Goal: Transaction & Acquisition: Purchase product/service

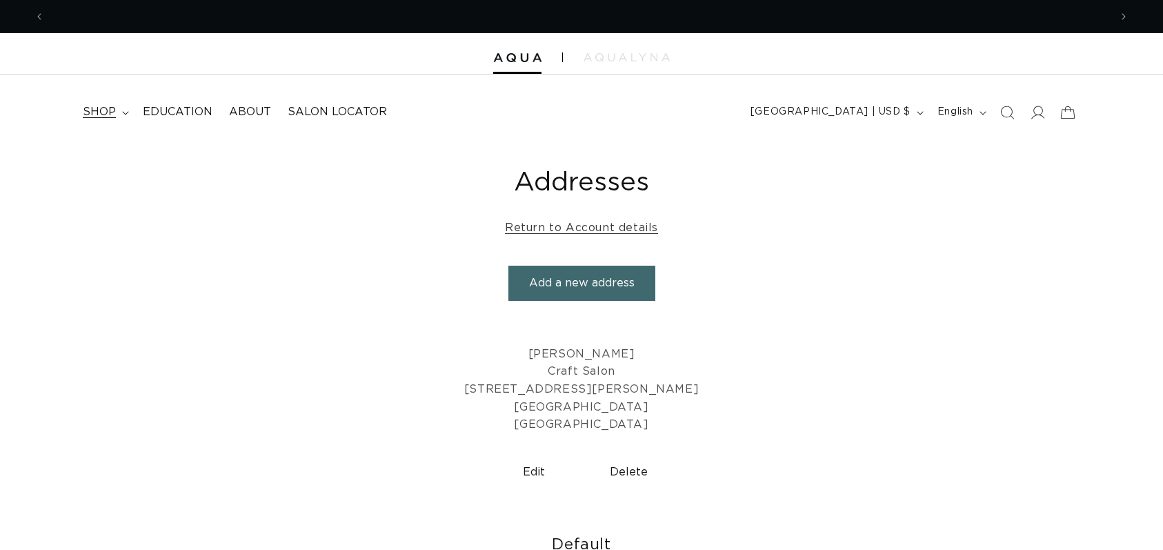
scroll to position [0, 1090]
click at [103, 117] on span "shop" at bounding box center [99, 112] width 33 height 14
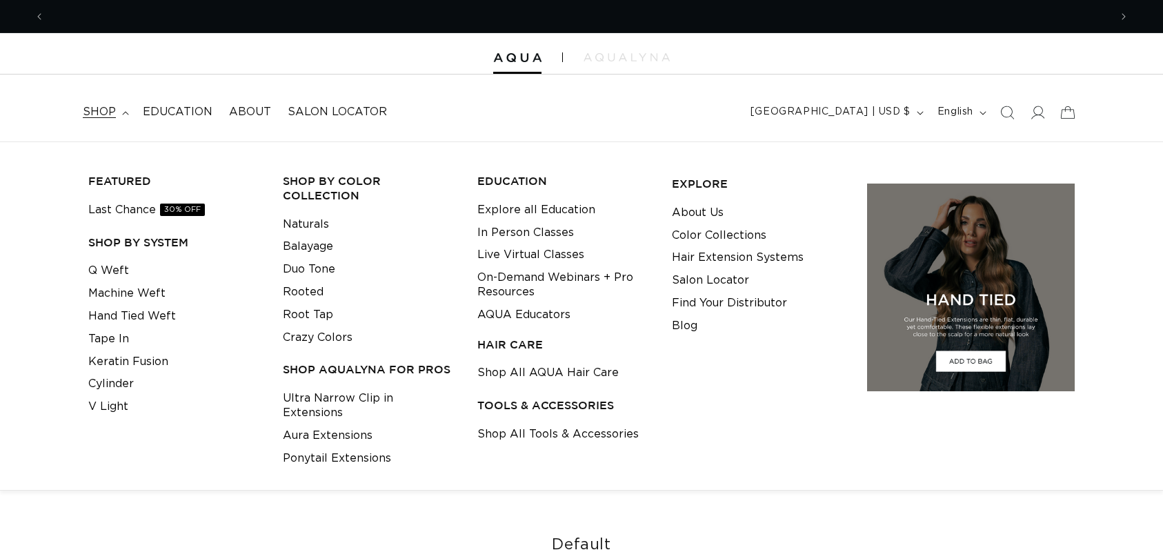
scroll to position [0, 0]
click at [121, 115] on summary "shop" at bounding box center [105, 112] width 60 height 31
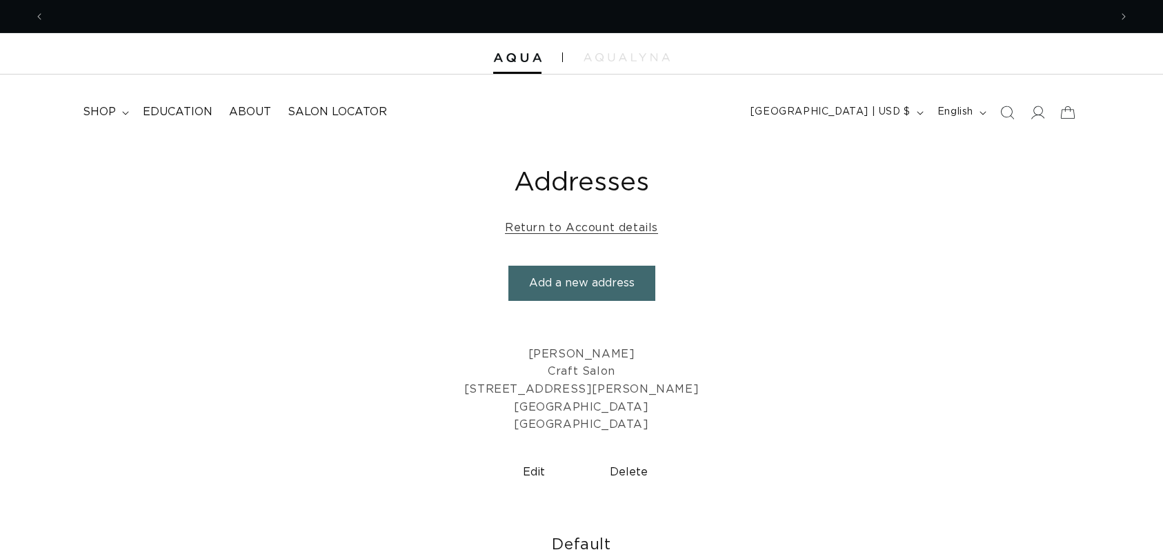
scroll to position [0, 1090]
click at [114, 116] on span "shop" at bounding box center [99, 112] width 33 height 14
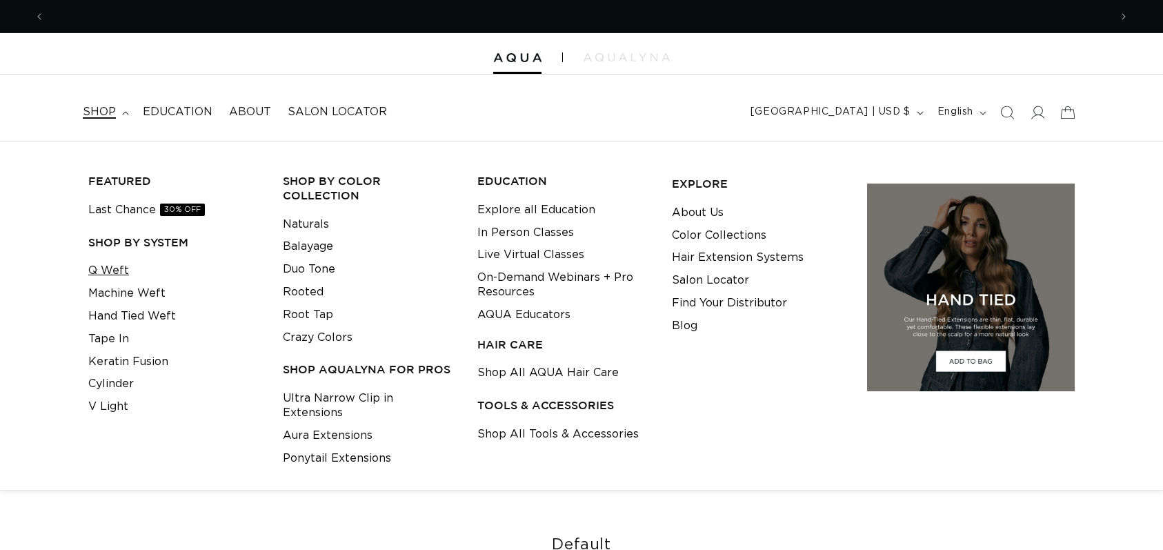
scroll to position [0, 2181]
click at [110, 277] on link "Q Weft" at bounding box center [108, 270] width 41 height 23
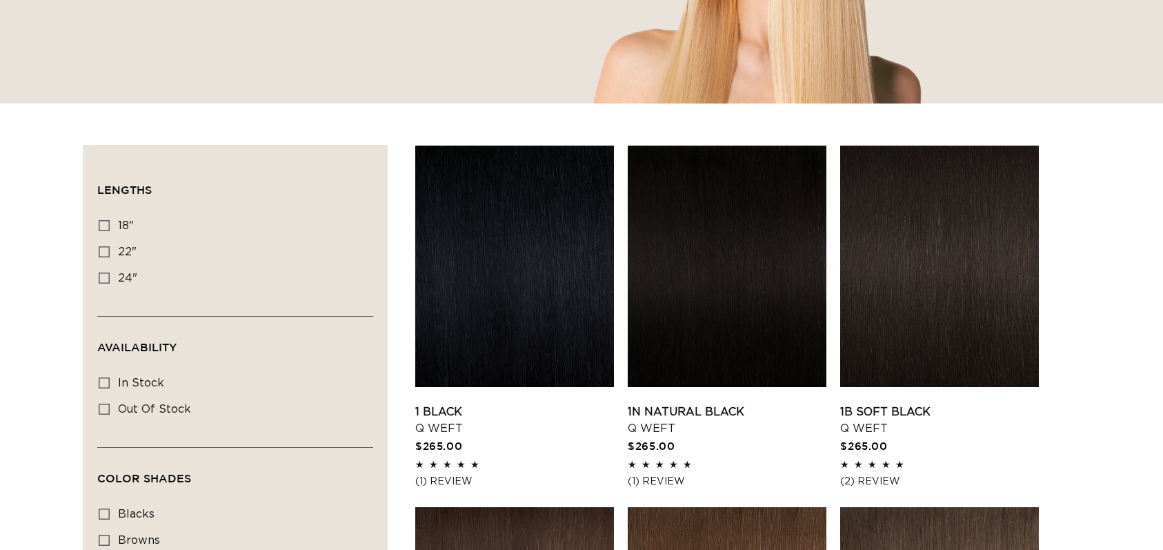
scroll to position [348, 0]
click at [102, 223] on icon at bounding box center [104, 225] width 11 height 11
click at [102, 223] on input "18" 18" (5 products)" at bounding box center [104, 225] width 11 height 11
checkbox input "true"
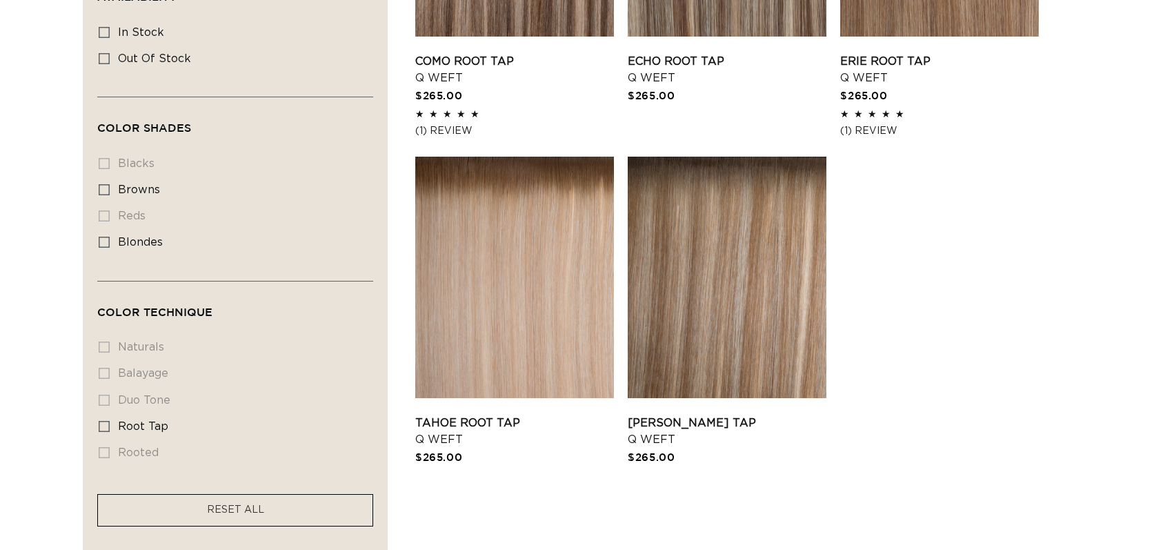
scroll to position [0, 2181]
click at [677, 77] on link "Echo Root Tap Q Weft" at bounding box center [727, 69] width 199 height 33
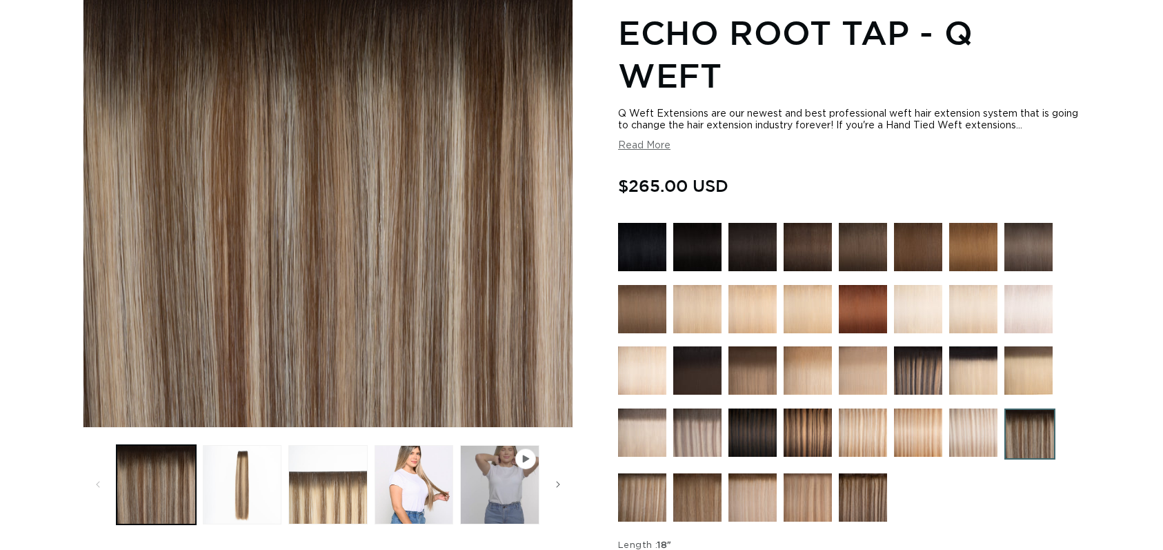
scroll to position [0, 1090]
click at [684, 434] on img at bounding box center [698, 433] width 48 height 48
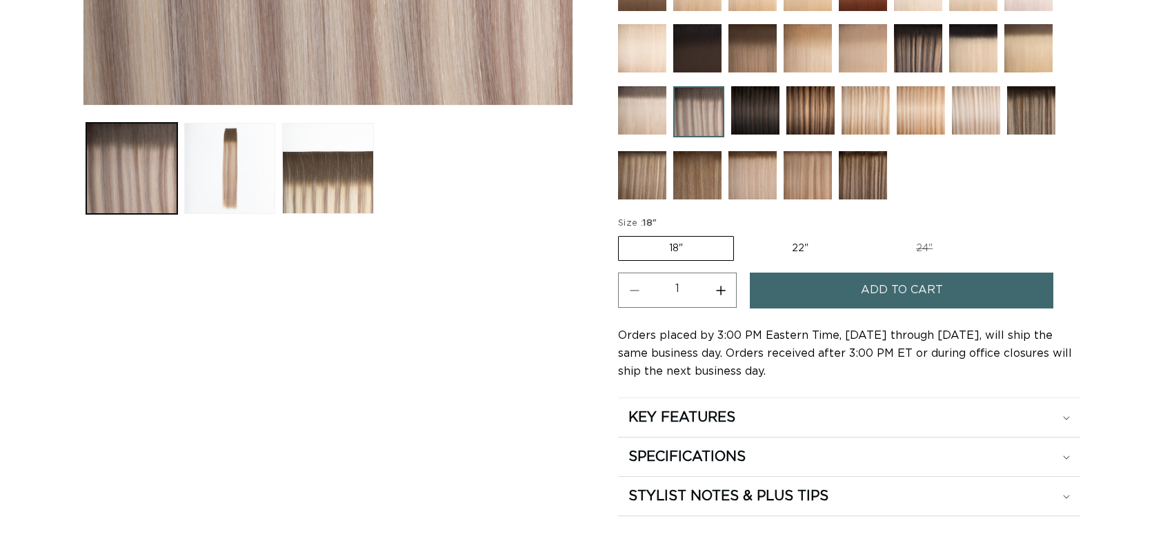
scroll to position [526, 0]
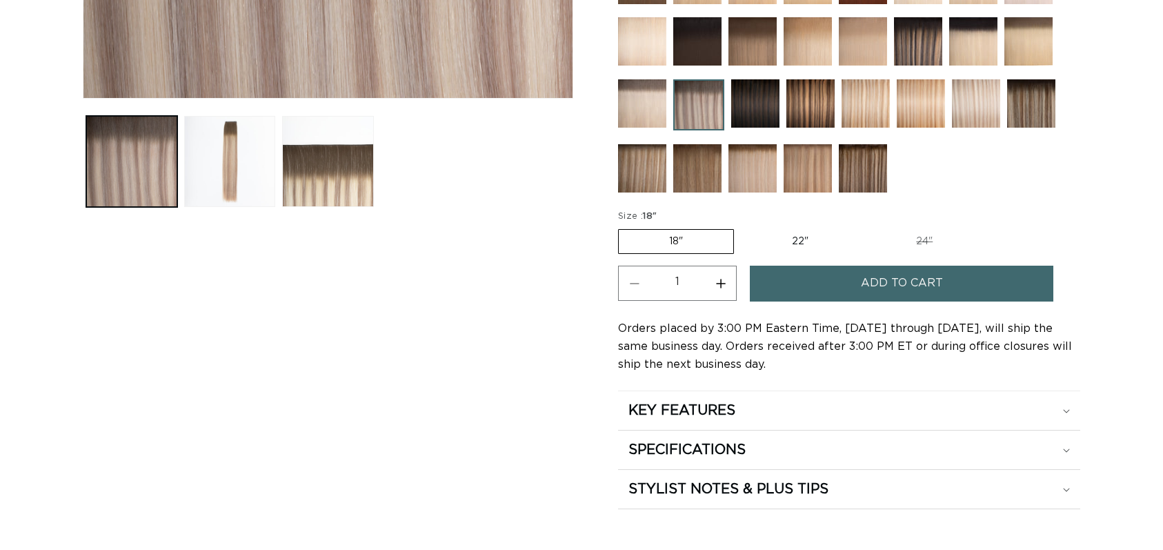
click at [715, 283] on button "Increase quantity for Arctic Rooted - Q Weft" at bounding box center [720, 283] width 31 height 35
type input "2"
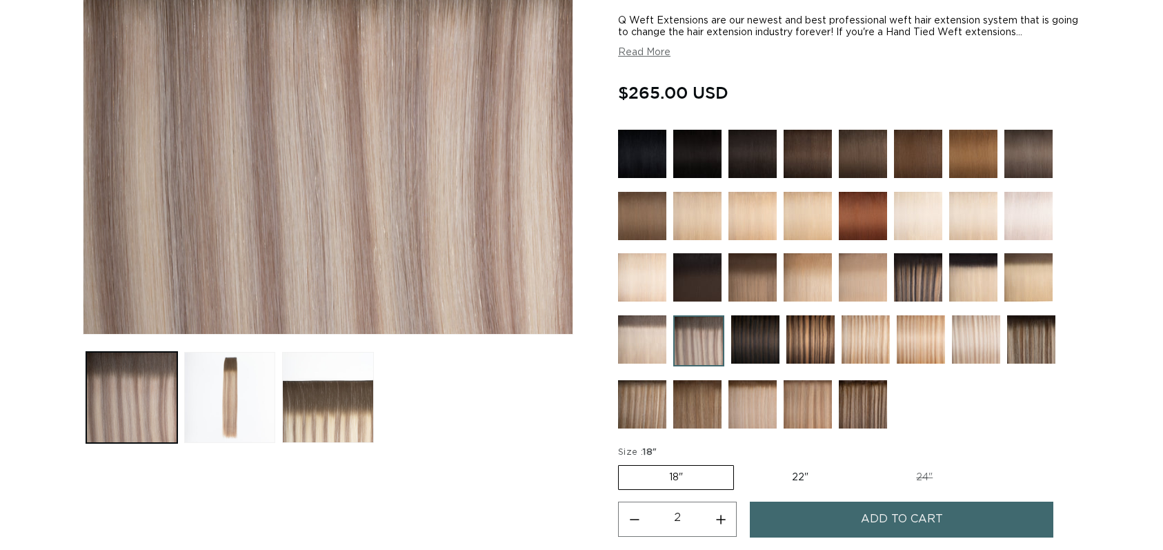
scroll to position [328, 0]
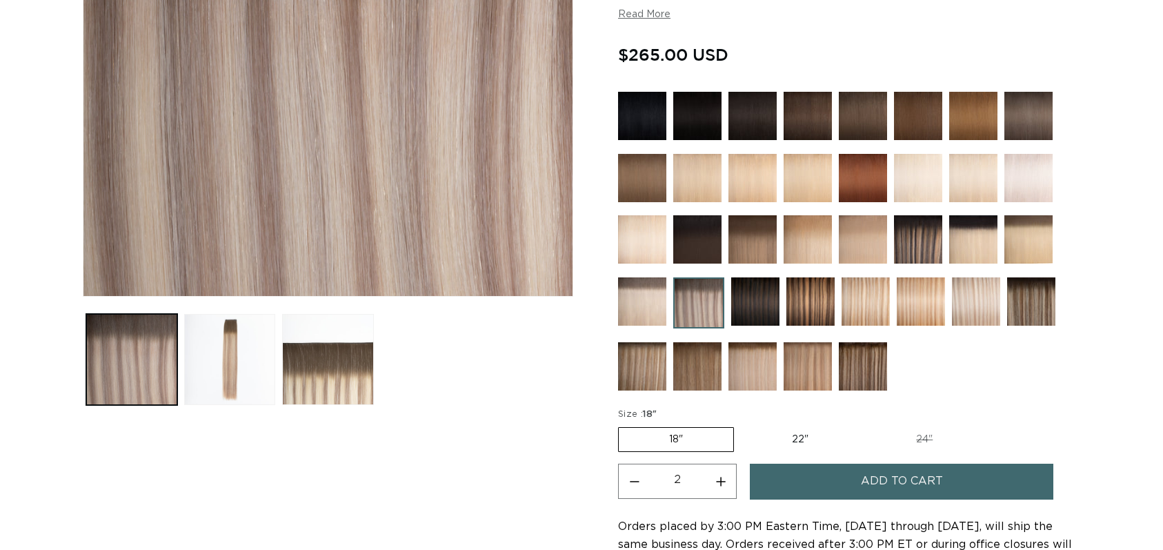
click at [959, 475] on button "Add to cart" at bounding box center [902, 481] width 304 height 35
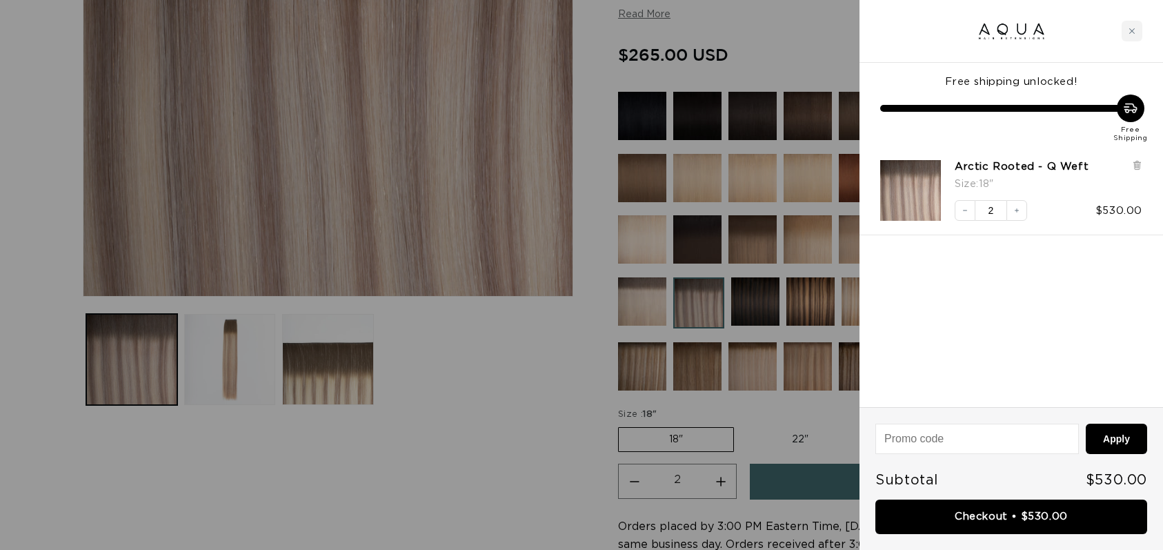
scroll to position [0, 1090]
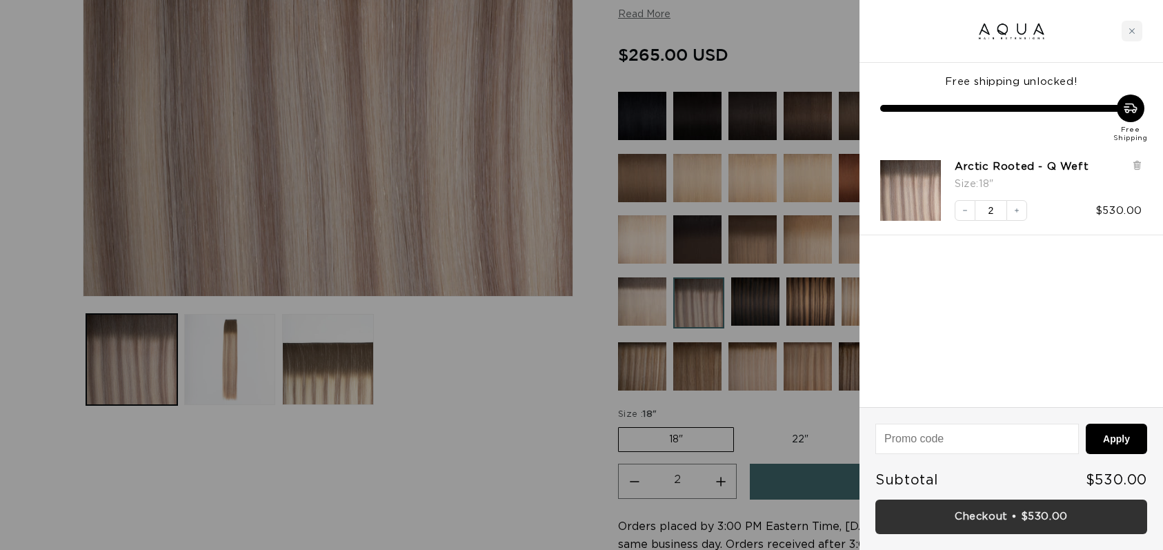
click at [1041, 515] on link "Checkout • $530.00" at bounding box center [1012, 517] width 272 height 35
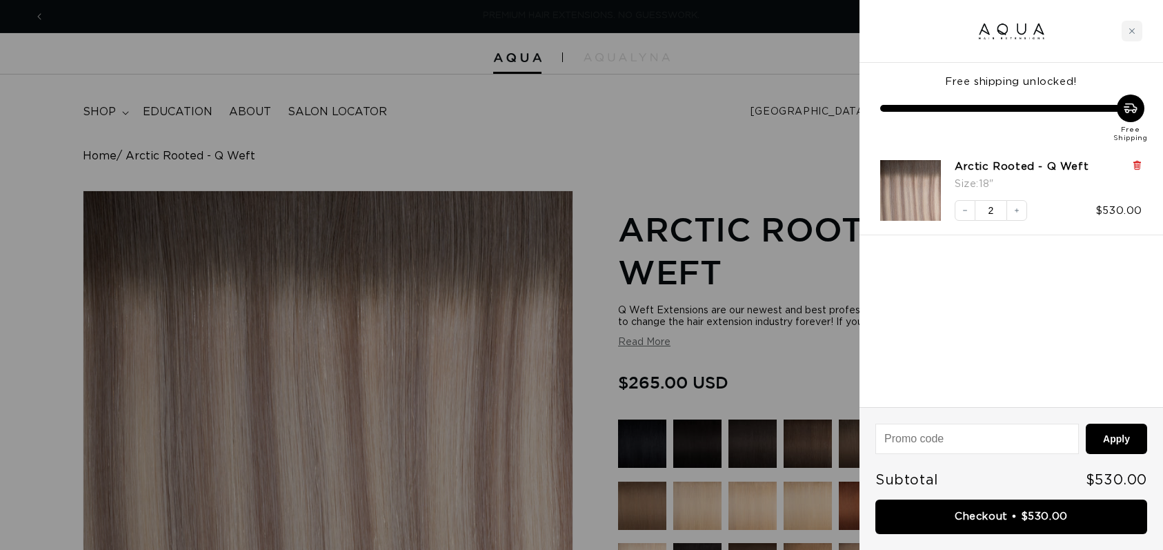
click at [1141, 161] on icon at bounding box center [1137, 165] width 10 height 10
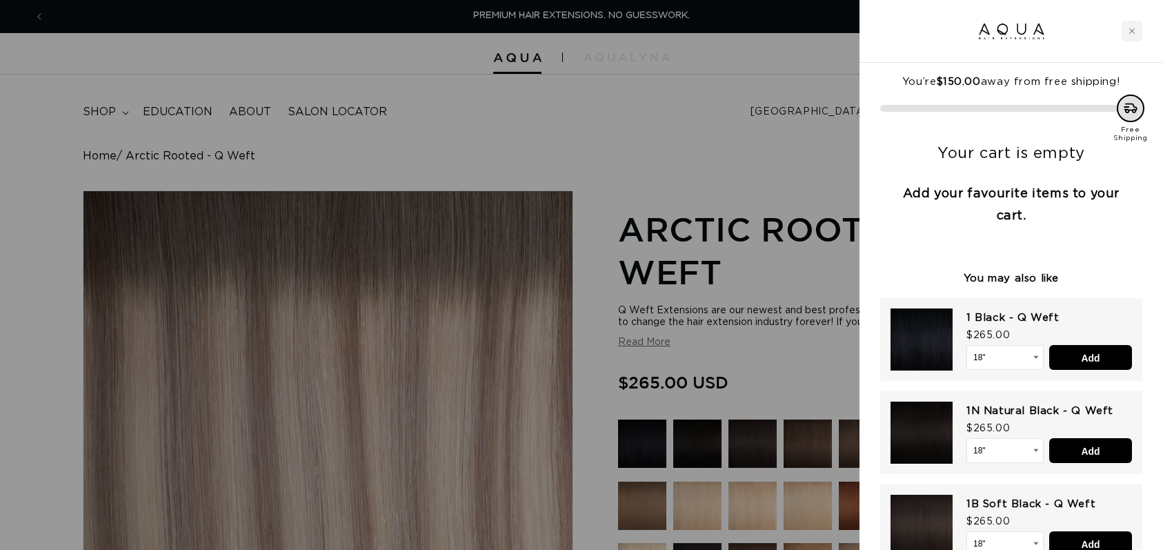
click at [798, 139] on div at bounding box center [581, 275] width 1163 height 550
